Goal: Contribute content: Contribute content

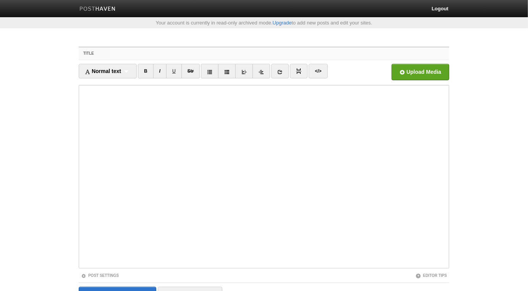
click at [293, 55] on input "Title" at bounding box center [280, 53] width 340 height 12
paste input "The Foundation Upon which the Jamāʿah is Established is the Sahābah - Abu Kha…"
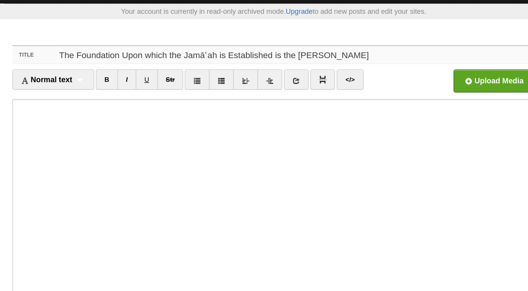
type input "The Foundation Upon which the Jamāʿah is Established is the Sahābah - Abu Kha…"
click at [215, 52] on input "The Foundation Upon which the Jamāʿah is Established is the Sahābah - Abu Kha…" at bounding box center [280, 53] width 340 height 12
click at [218, 54] on input "The Foundation Upon which the Jamāʿah is Established is the Sahābah - Abu Kha…" at bounding box center [280, 53] width 340 height 12
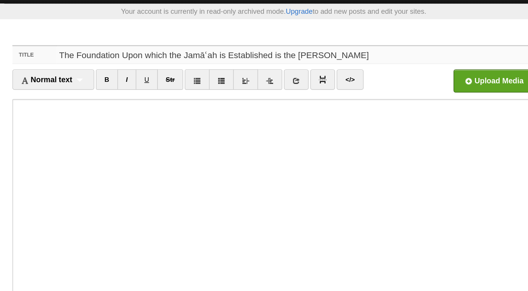
click at [199, 53] on input "The Foundation Upon which the Jamāʿah is Established is the Sahābah - Abu Kha…" at bounding box center [280, 53] width 340 height 12
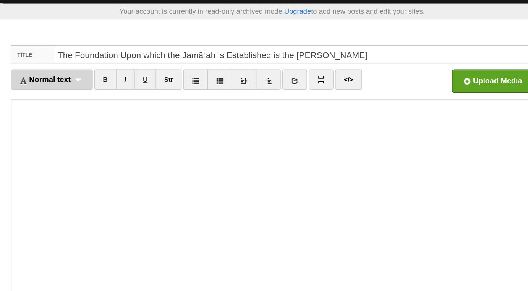
click at [130, 70] on div "Normal text Normal text Heading 1 Heading 2 Heading 3" at bounding box center [108, 71] width 58 height 15
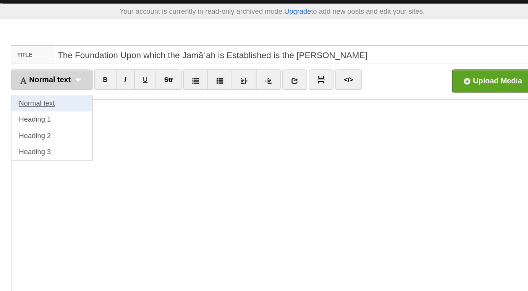
click at [111, 87] on link "Normal text" at bounding box center [107, 87] width 57 height 11
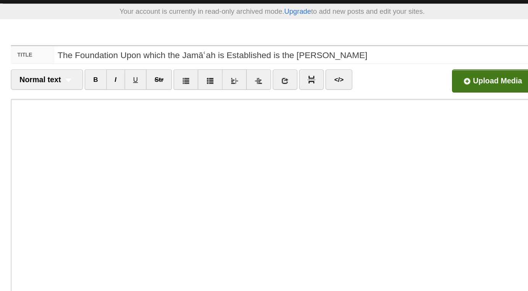
click at [409, 72] on input "file" at bounding box center [190, 74] width 579 height 39
click at [106, 69] on span "Normal text" at bounding box center [99, 71] width 29 height 6
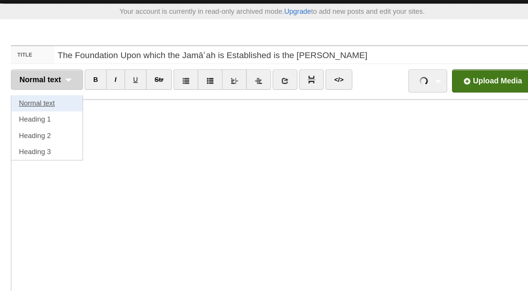
click at [103, 90] on link "Normal text" at bounding box center [104, 87] width 50 height 11
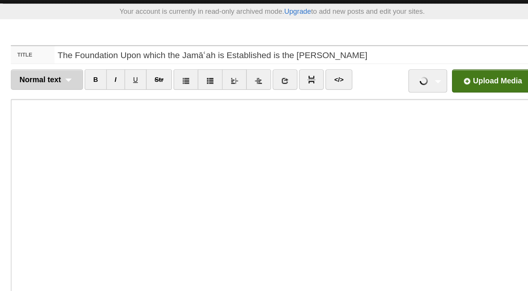
click at [122, 71] on div "Normal text Normal text Heading 1 Heading 2 Heading 3" at bounding box center [104, 71] width 51 height 15
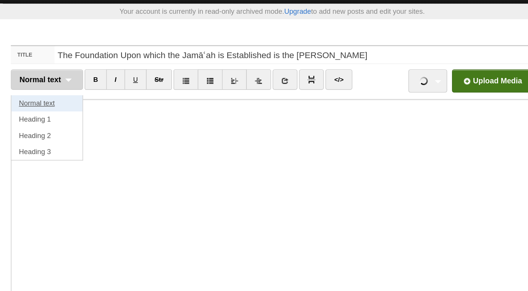
click at [109, 87] on link "Normal text" at bounding box center [104, 87] width 50 height 11
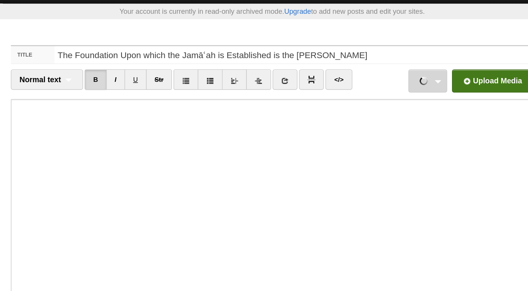
click at [381, 72] on link "Part 1.mp3 57.53 MB Cancel" at bounding box center [375, 72] width 28 height 16
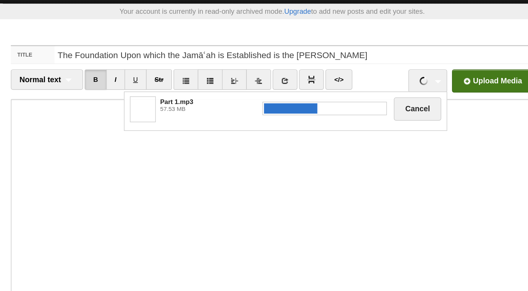
click at [414, 72] on input "file" at bounding box center [190, 74] width 579 height 39
click at [420, 73] on input "file" at bounding box center [190, 74] width 579 height 39
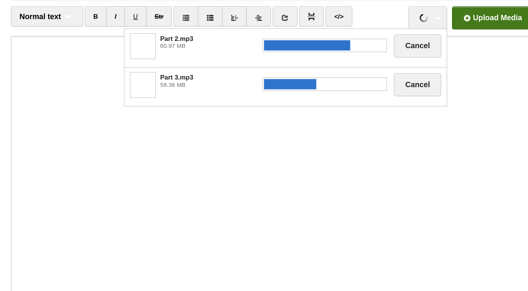
click at [431, 75] on input "file" at bounding box center [190, 74] width 579 height 39
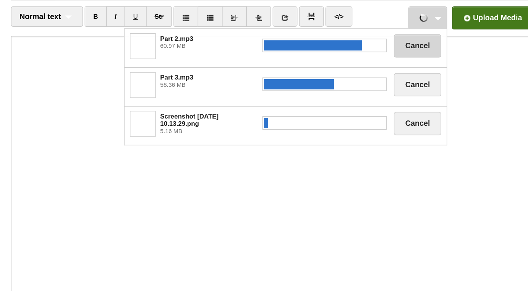
click at [376, 89] on button "Cancel" at bounding box center [367, 92] width 34 height 16
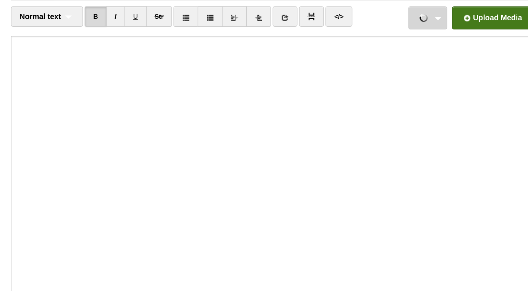
click at [380, 70] on link "Part 2.mp3 60.97 MB Cancel Part 3.mp3 58.36 MB Cancel Screenshot 2025-10-04 at …" at bounding box center [375, 72] width 28 height 16
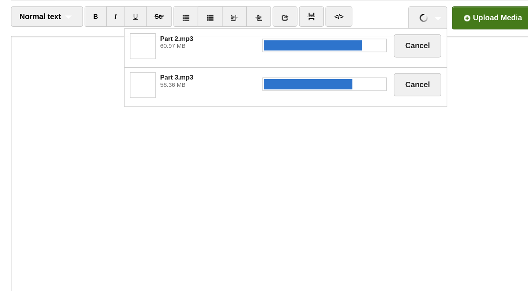
click at [408, 71] on input "file" at bounding box center [190, 74] width 579 height 39
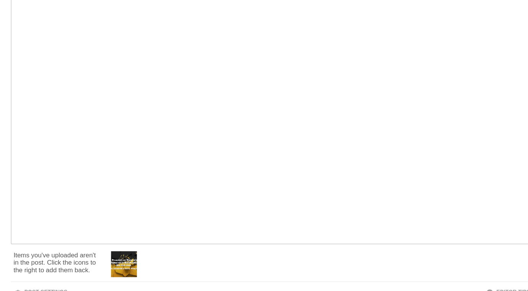
scroll to position [70, 0]
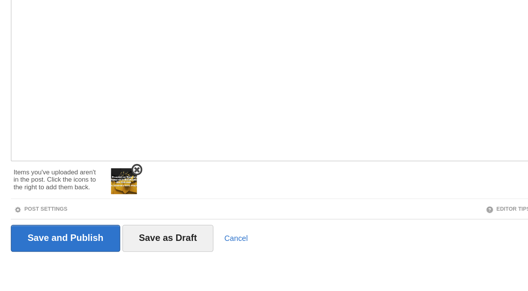
click at [169, 204] on span at bounding box center [167, 204] width 5 height 5
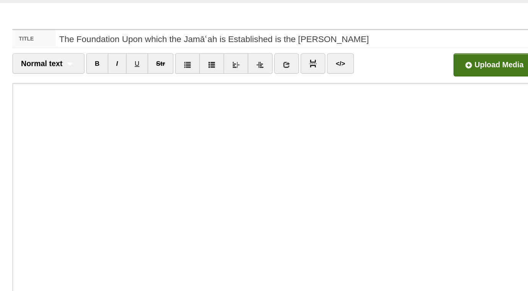
scroll to position [16, 0]
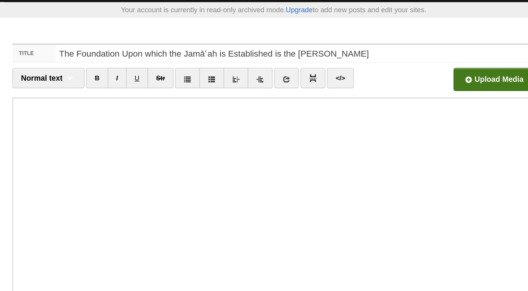
click at [411, 59] on input "file" at bounding box center [190, 58] width 579 height 39
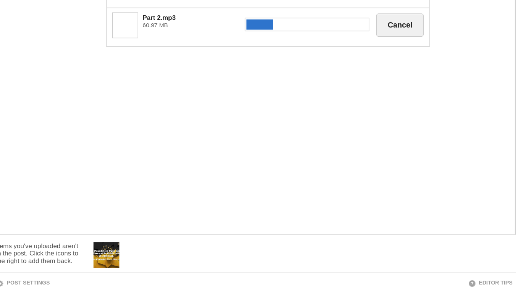
scroll to position [70, 0]
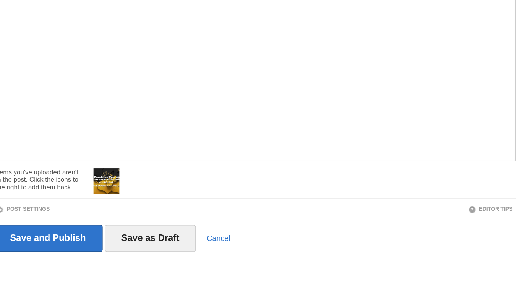
click at [169, 204] on div at bounding box center [295, 212] width 307 height 24
click at [167, 204] on span at bounding box center [167, 204] width 5 height 5
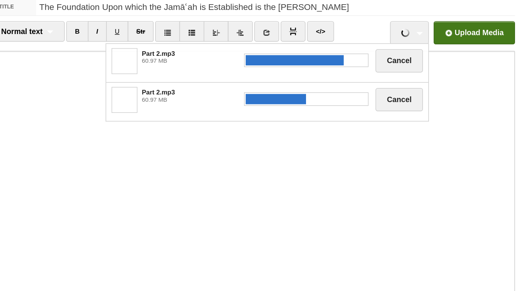
scroll to position [0, 0]
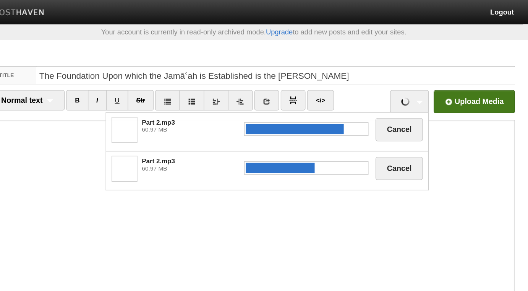
click at [408, 75] on input "file" at bounding box center [190, 74] width 579 height 39
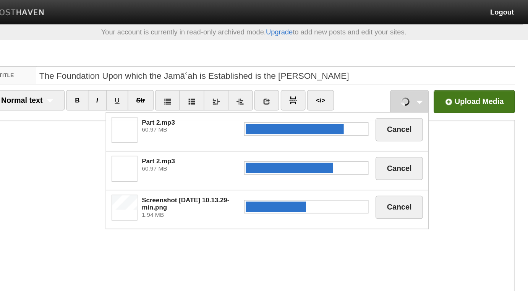
click at [168, 123] on span at bounding box center [172, 119] width 18 height 18
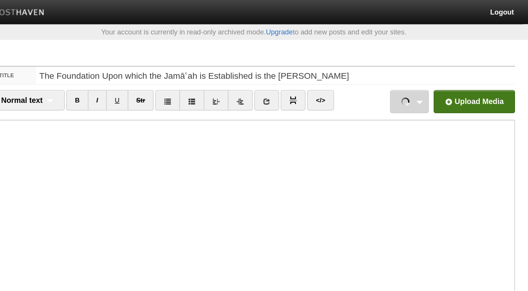
click at [380, 72] on link "Part 2.mp3 60.97 MB Cancel Part 2.mp3 60.97 MB Cancel Screenshot 2025-10-04 at …" at bounding box center [375, 72] width 28 height 16
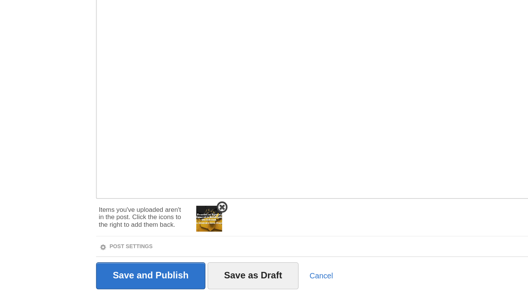
click at [154, 239] on img at bounding box center [159, 239] width 18 height 18
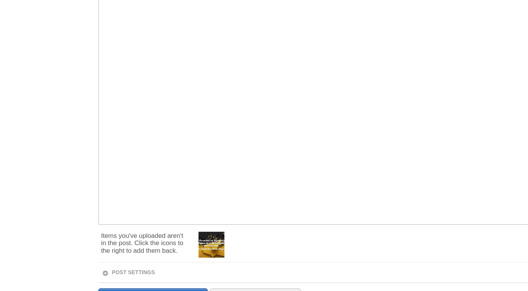
scroll to position [70, 0]
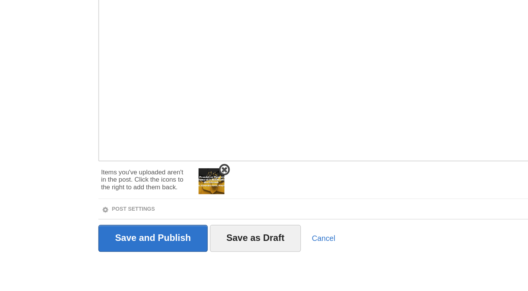
click at [151, 206] on img at bounding box center [159, 213] width 18 height 18
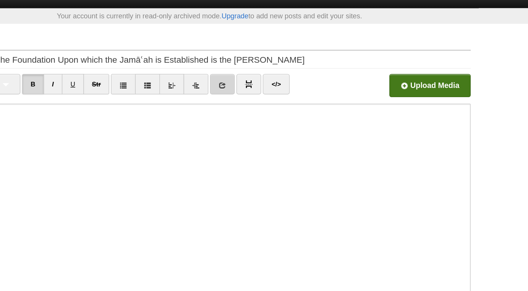
click at [273, 73] on icon at bounding box center [273, 71] width 5 height 5
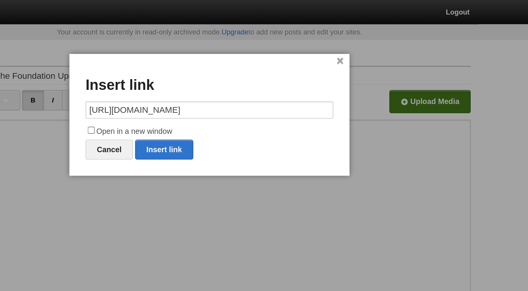
type input "https://x.com/AbuKhadeejahSP"
click at [226, 92] on label "Open in a new window" at bounding box center [264, 93] width 176 height 9
click at [183, 92] on input "Open in a new window" at bounding box center [180, 92] width 5 height 5
checkbox input "true"
click at [232, 105] on link "Insert link" at bounding box center [231, 106] width 41 height 14
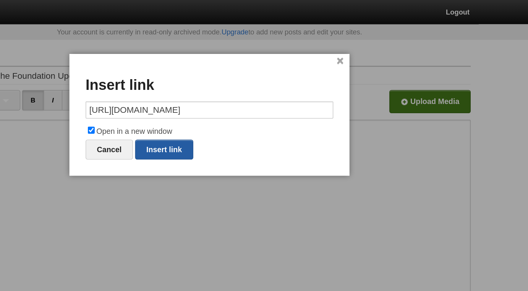
type input "https://"
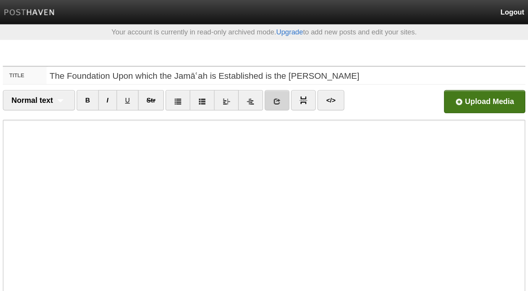
click at [271, 71] on icon at bounding box center [273, 71] width 5 height 5
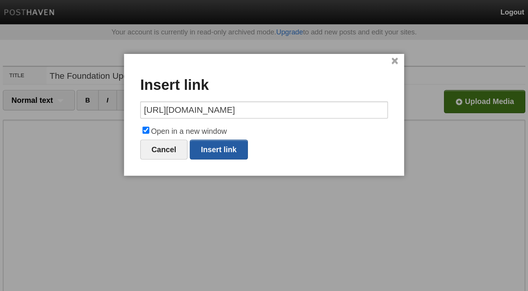
click at [238, 105] on link "Insert link" at bounding box center [231, 106] width 41 height 14
type input "https://"
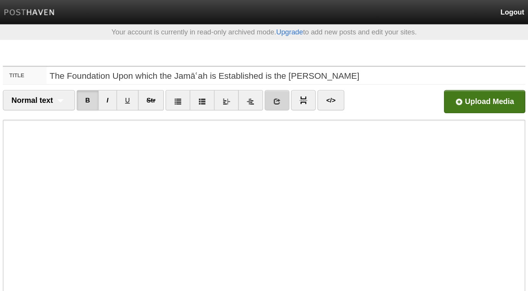
click at [272, 70] on icon at bounding box center [273, 71] width 5 height 5
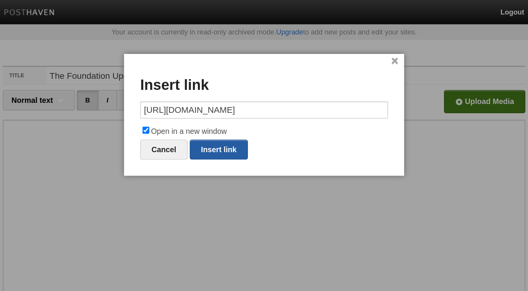
click at [244, 104] on link "Insert link" at bounding box center [231, 106] width 41 height 14
type input "https://"
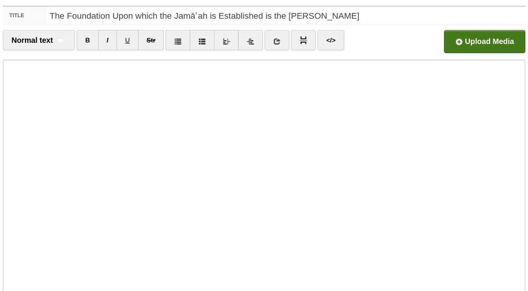
scroll to position [43, 0]
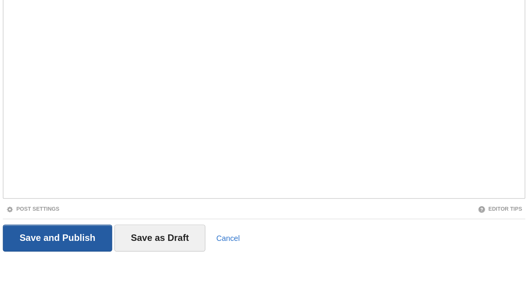
click at [138, 251] on input "Save and Publish" at bounding box center [118, 253] width 78 height 19
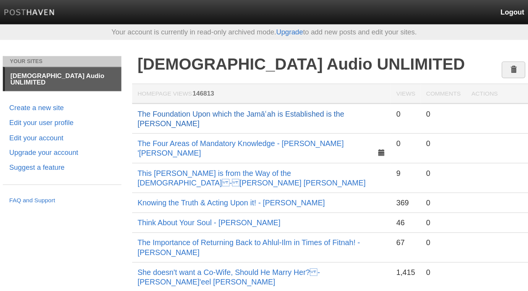
click at [218, 81] on link "The Foundation Upon which the Jamāʿah is Established is the Sahābah - Abu Kha…" at bounding box center [247, 84] width 147 height 13
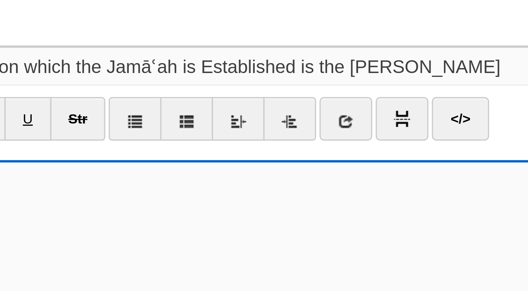
click at [212, 53] on input "The Foundation Upon which the Jamāʿah is Established is the Sahābah - Abu Kha…" at bounding box center [280, 53] width 340 height 12
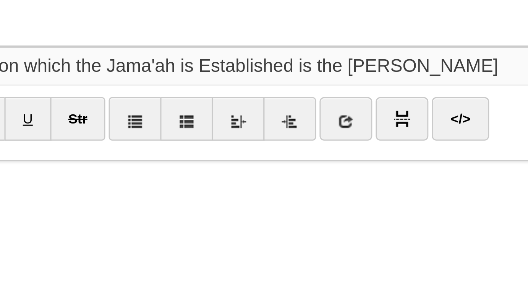
click at [286, 53] on input "The Foundation Upon which the Jama'ah is Established is the Sahābah - Abu Khad…" at bounding box center [280, 53] width 340 height 12
type input "The Foundation Upon which the Jama'ah is Established is the [DEMOGRAPHIC_DATA][…"
click at [79, 287] on input "Save and Publish" at bounding box center [118, 296] width 78 height 19
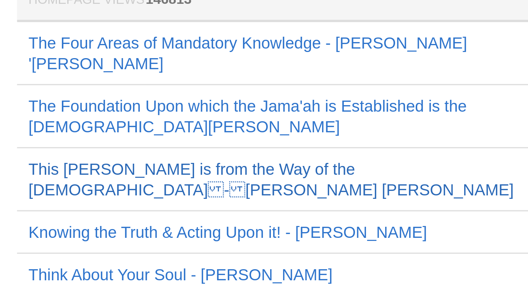
scroll to position [15, 0]
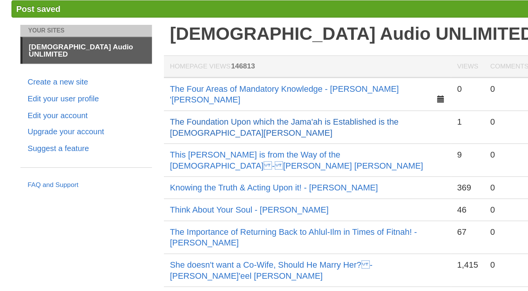
click at [256, 99] on link "The Foundation Upon which the Jama'ah is Established is the [DEMOGRAPHIC_DATA][…" at bounding box center [247, 105] width 146 height 13
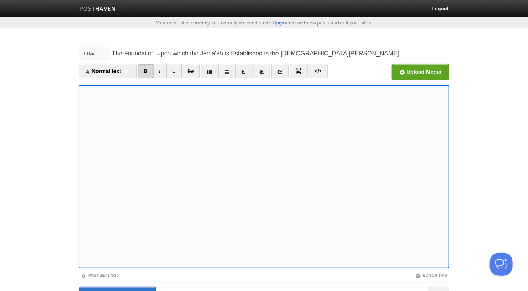
scroll to position [43, 0]
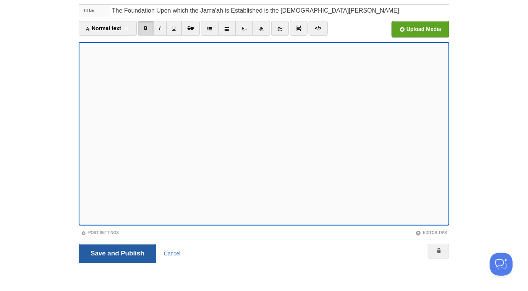
click at [146, 252] on input "Save and Publish" at bounding box center [118, 253] width 78 height 19
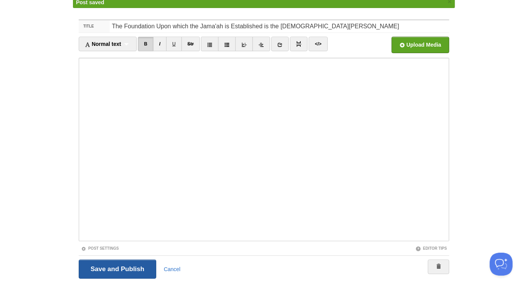
scroll to position [40, 0]
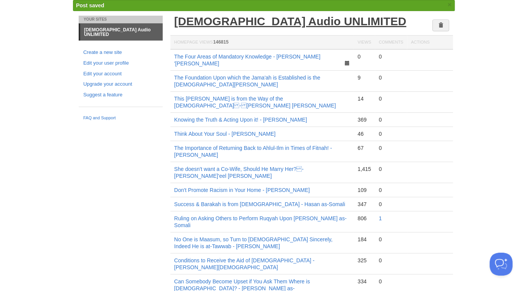
click at [215, 23] on link "[DEMOGRAPHIC_DATA] Audio UNLIMITED" at bounding box center [290, 21] width 232 height 13
